Goal: Task Accomplishment & Management: Use online tool/utility

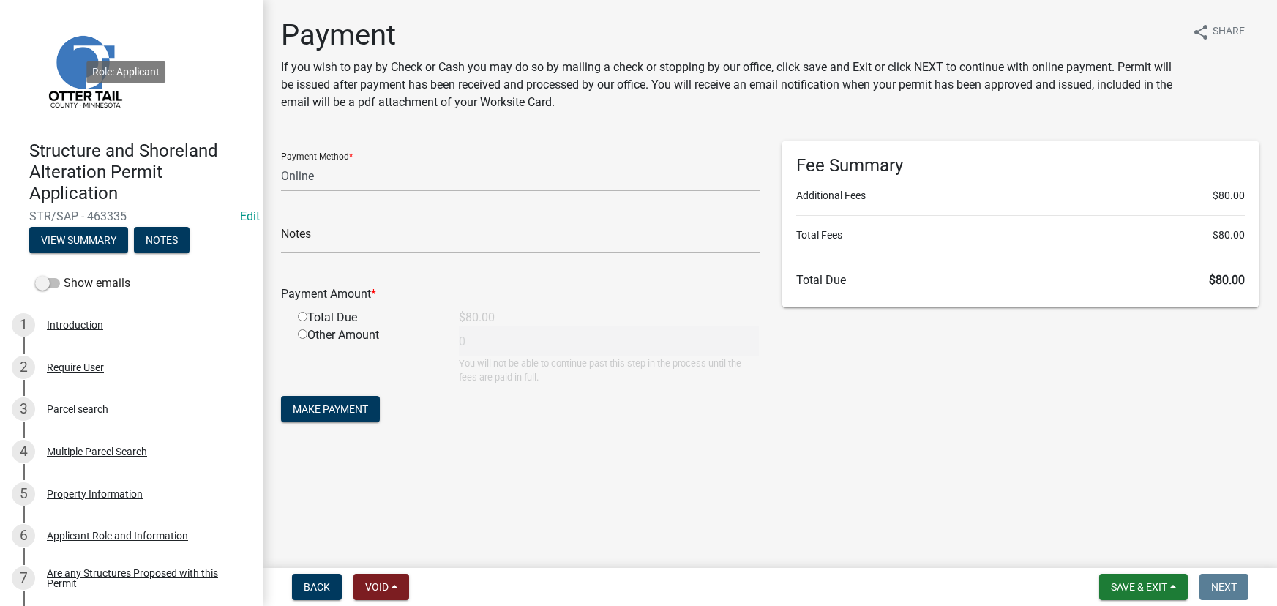
select select "3: 3"
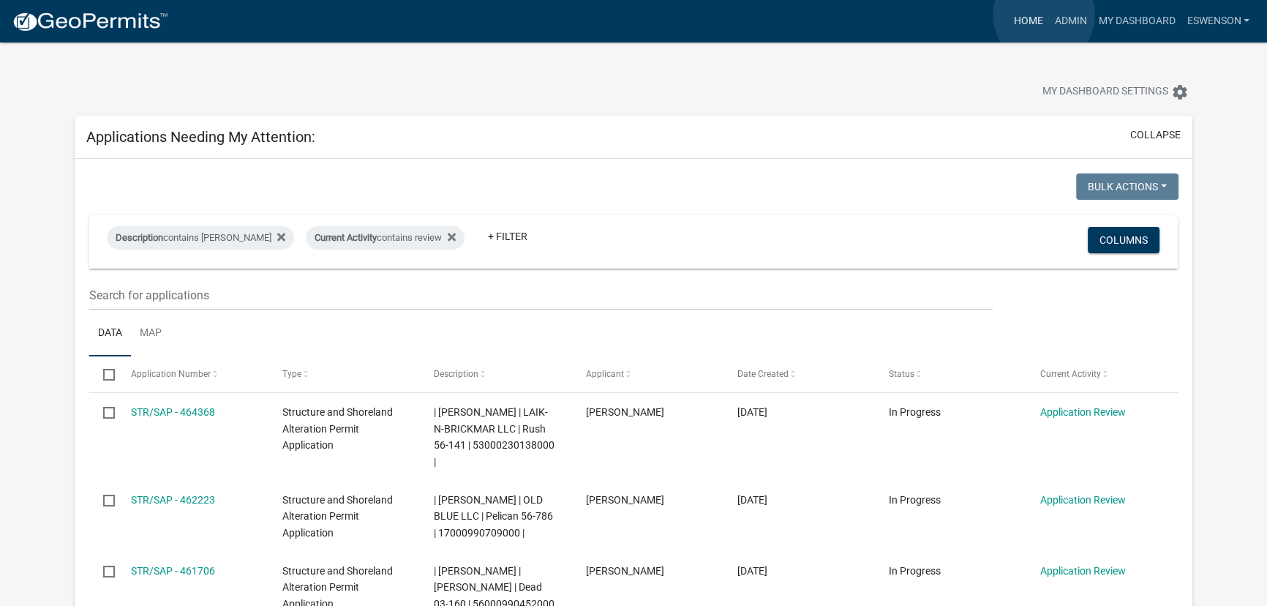
click at [1044, 15] on link "Home" at bounding box center [1028, 21] width 41 height 28
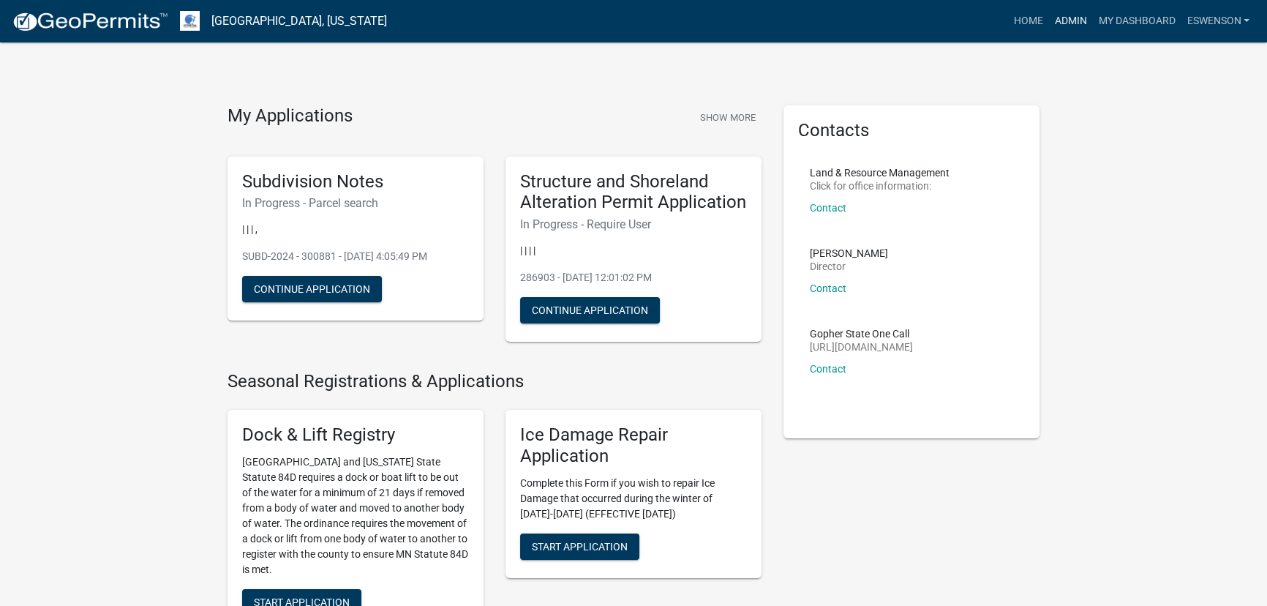
click at [1073, 18] on link "Admin" at bounding box center [1071, 21] width 44 height 28
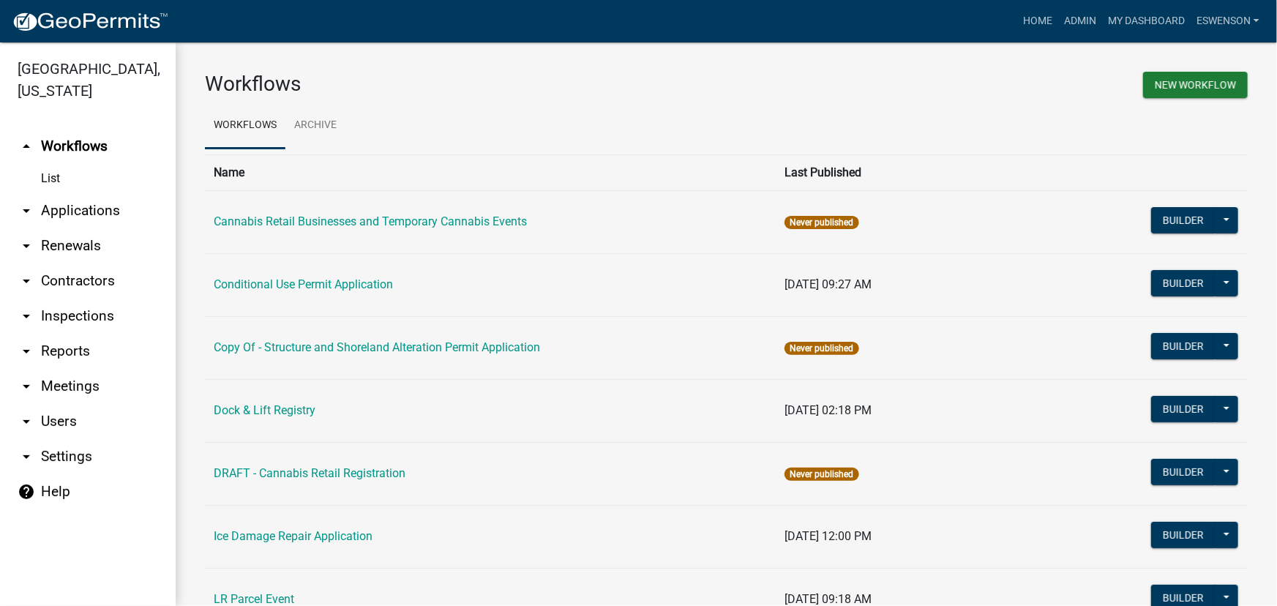
click at [86, 214] on link "arrow_drop_down Applications" at bounding box center [88, 210] width 176 height 35
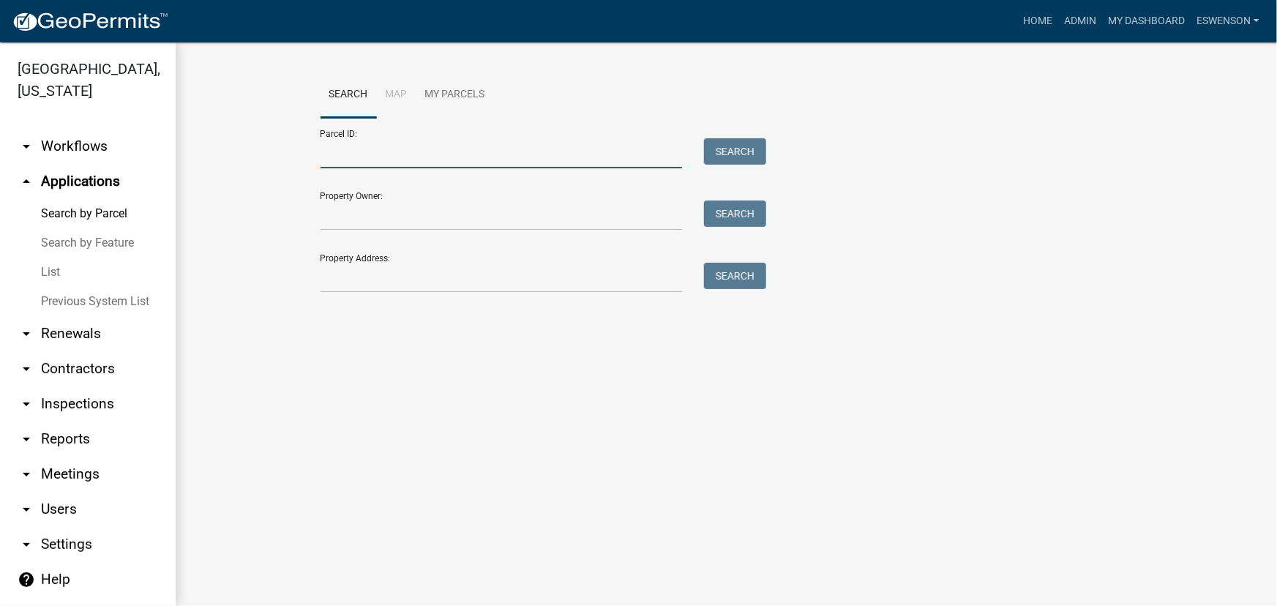
drag, startPoint x: 491, startPoint y: 144, endPoint x: 517, endPoint y: 189, distance: 51.5
click at [491, 144] on input "Parcel ID:" at bounding box center [502, 153] width 362 height 30
drag, startPoint x: 392, startPoint y: 150, endPoint x: 422, endPoint y: 165, distance: 33.7
click at [399, 154] on input "1600001005002" at bounding box center [502, 153] width 362 height 30
type input "160000100502"
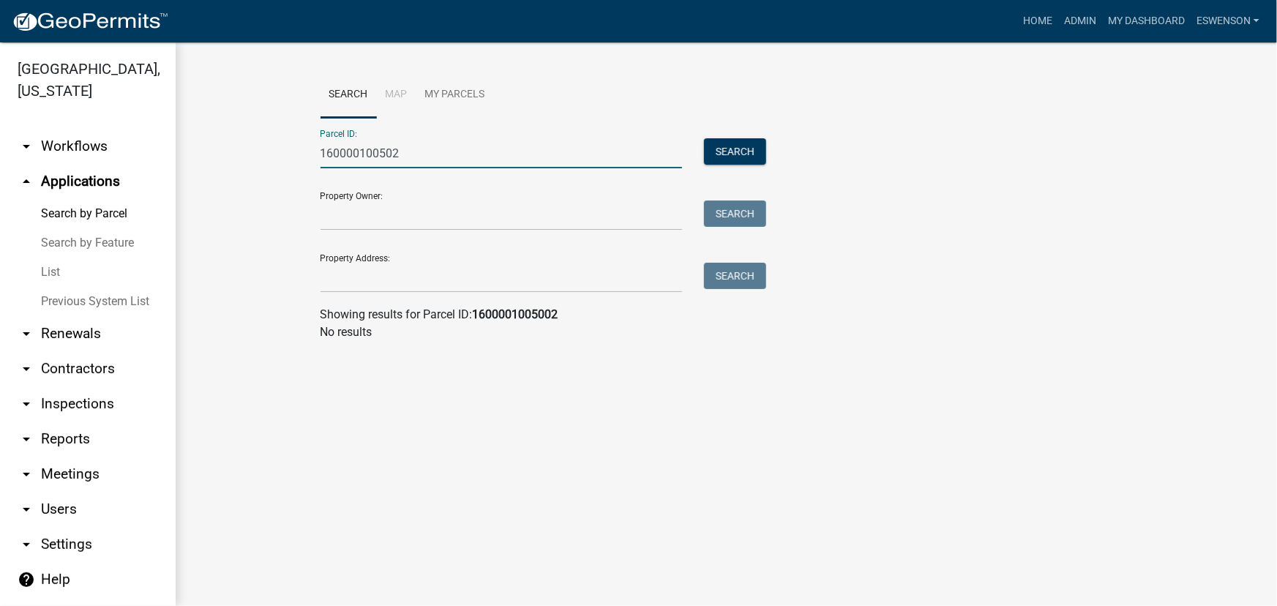
drag, startPoint x: 454, startPoint y: 156, endPoint x: -243, endPoint y: 203, distance: 698.2
click at [0, 203] on html "Internet Explorer does NOT work with GeoPermits. Get a new browser for more sec…" at bounding box center [638, 303] width 1277 height 606
click at [435, 285] on input "Property Address:" at bounding box center [502, 278] width 362 height 30
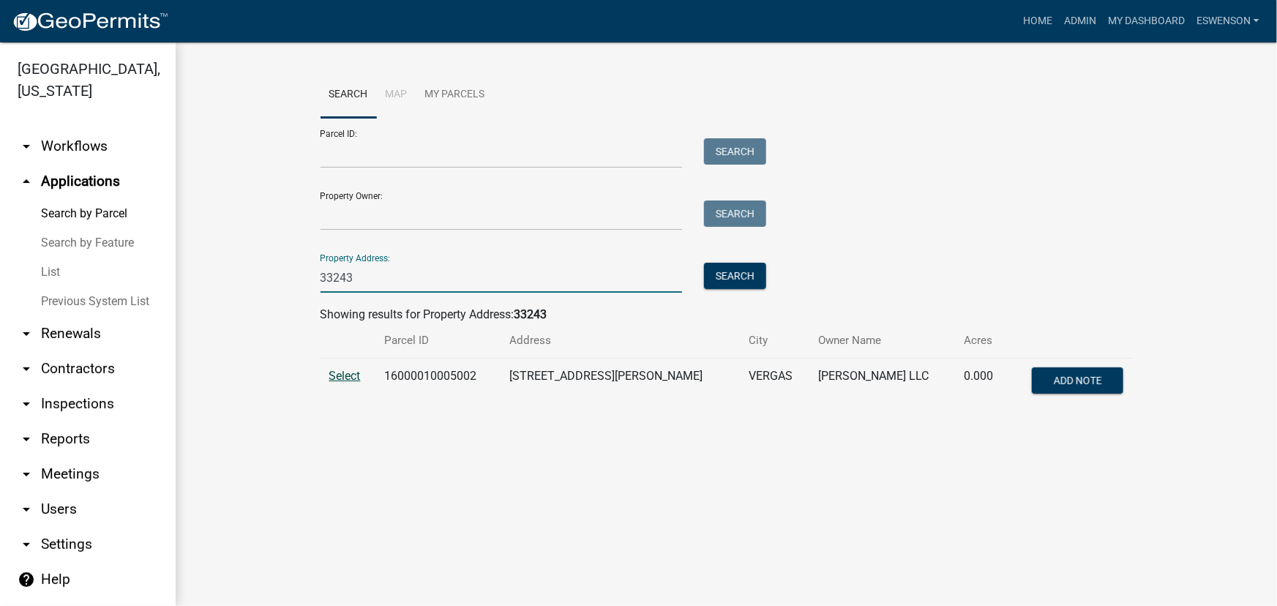
type input "33243"
click at [343, 378] on span "Select" at bounding box center [344, 376] width 31 height 14
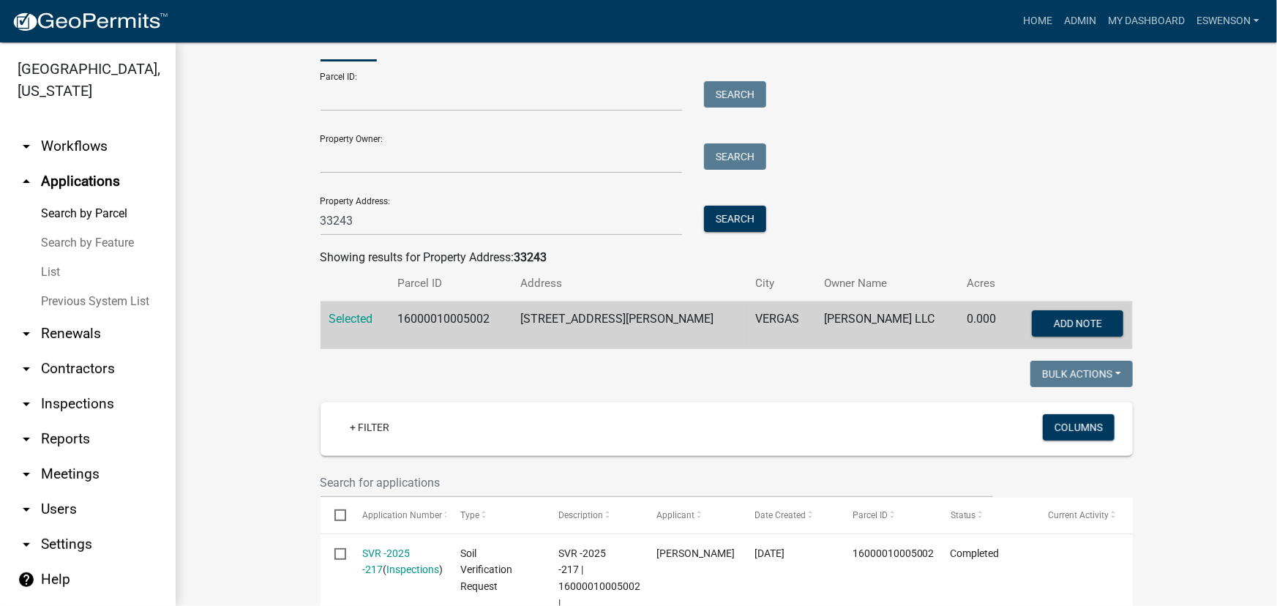
scroll to position [532, 0]
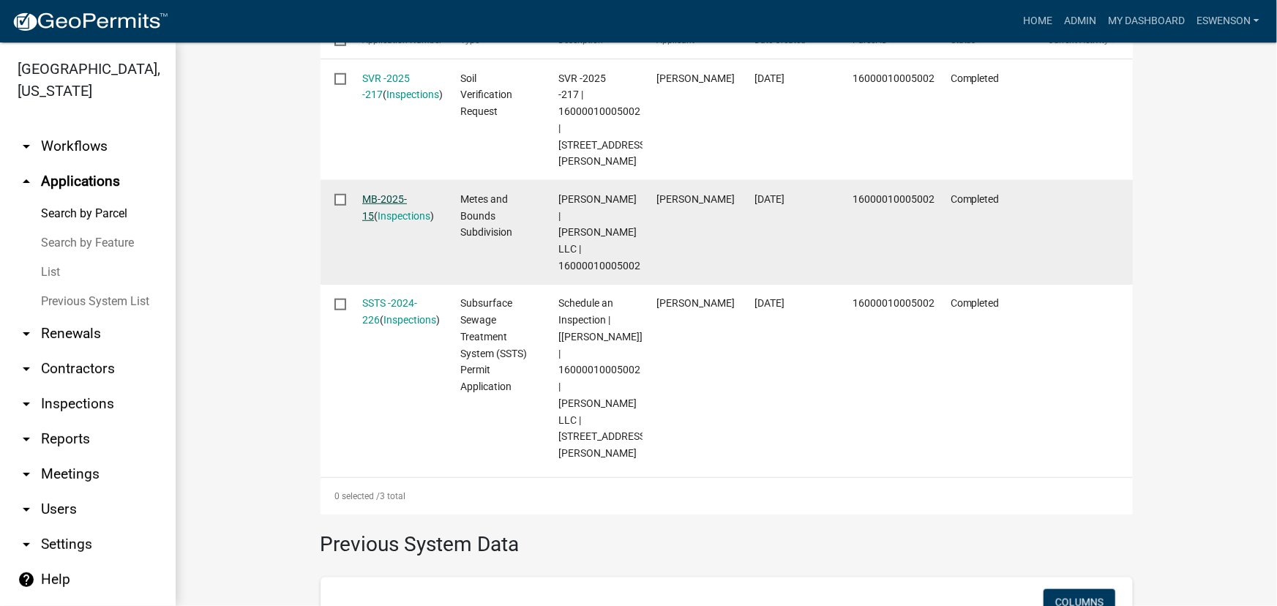
click at [388, 193] on link "MB-2025-15" at bounding box center [384, 207] width 45 height 29
